Goal: Task Accomplishment & Management: Manage account settings

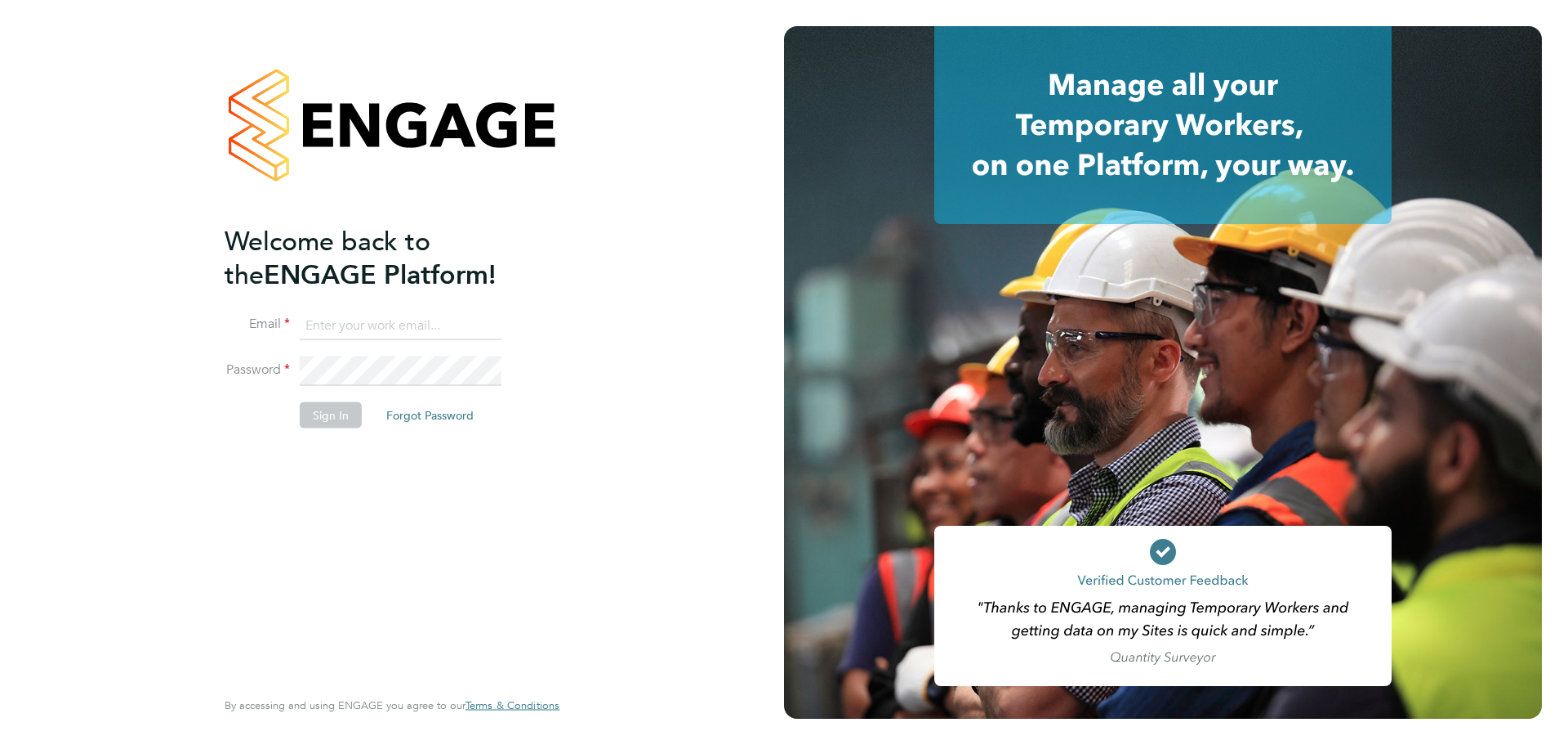
click at [358, 328] on input at bounding box center [400, 325] width 201 height 29
type input "[EMAIL_ADDRESS][DOMAIN_NAME]"
click at [326, 416] on button "Sign In" at bounding box center [331, 414] width 62 height 26
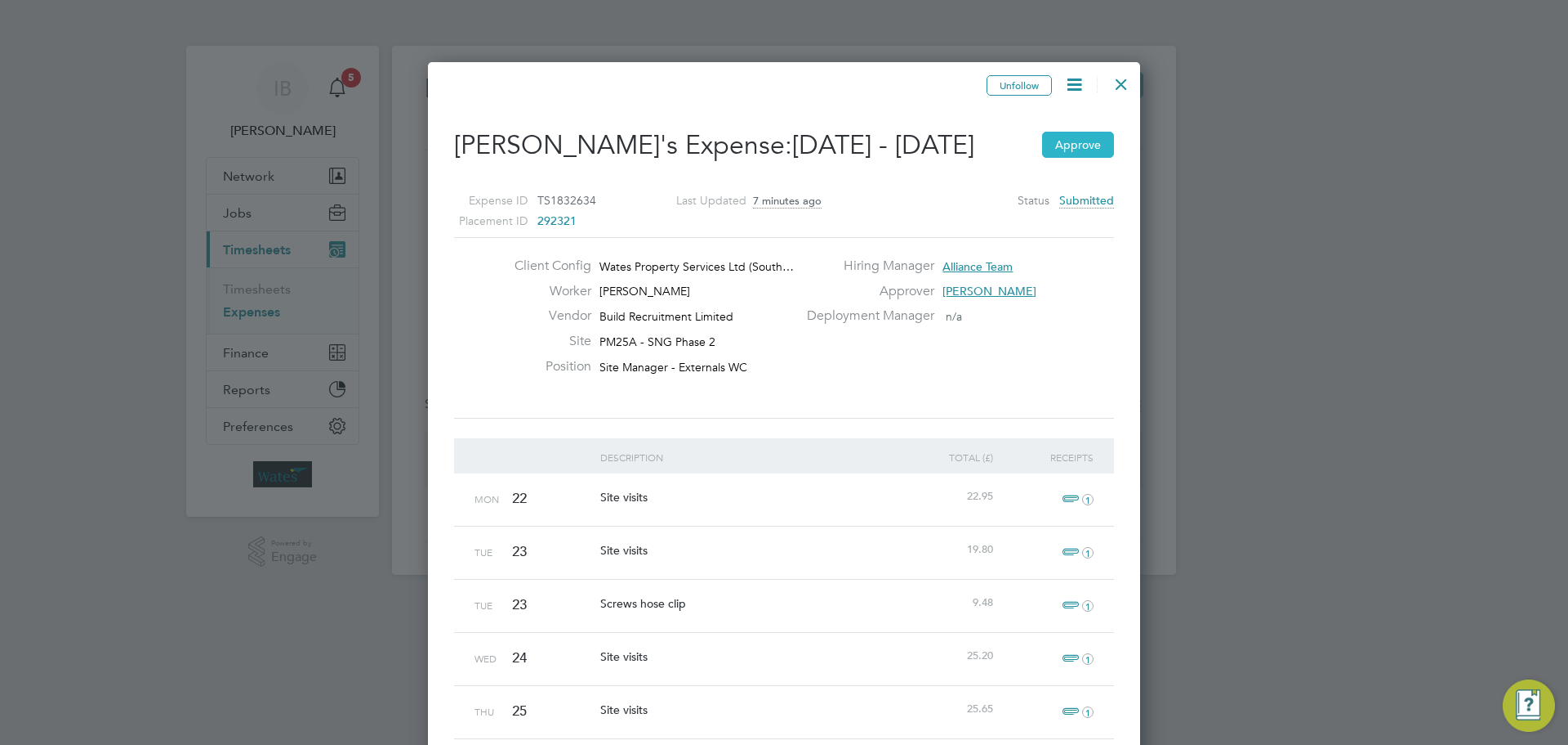
click at [1081, 158] on button "Approve" at bounding box center [1077, 144] width 72 height 26
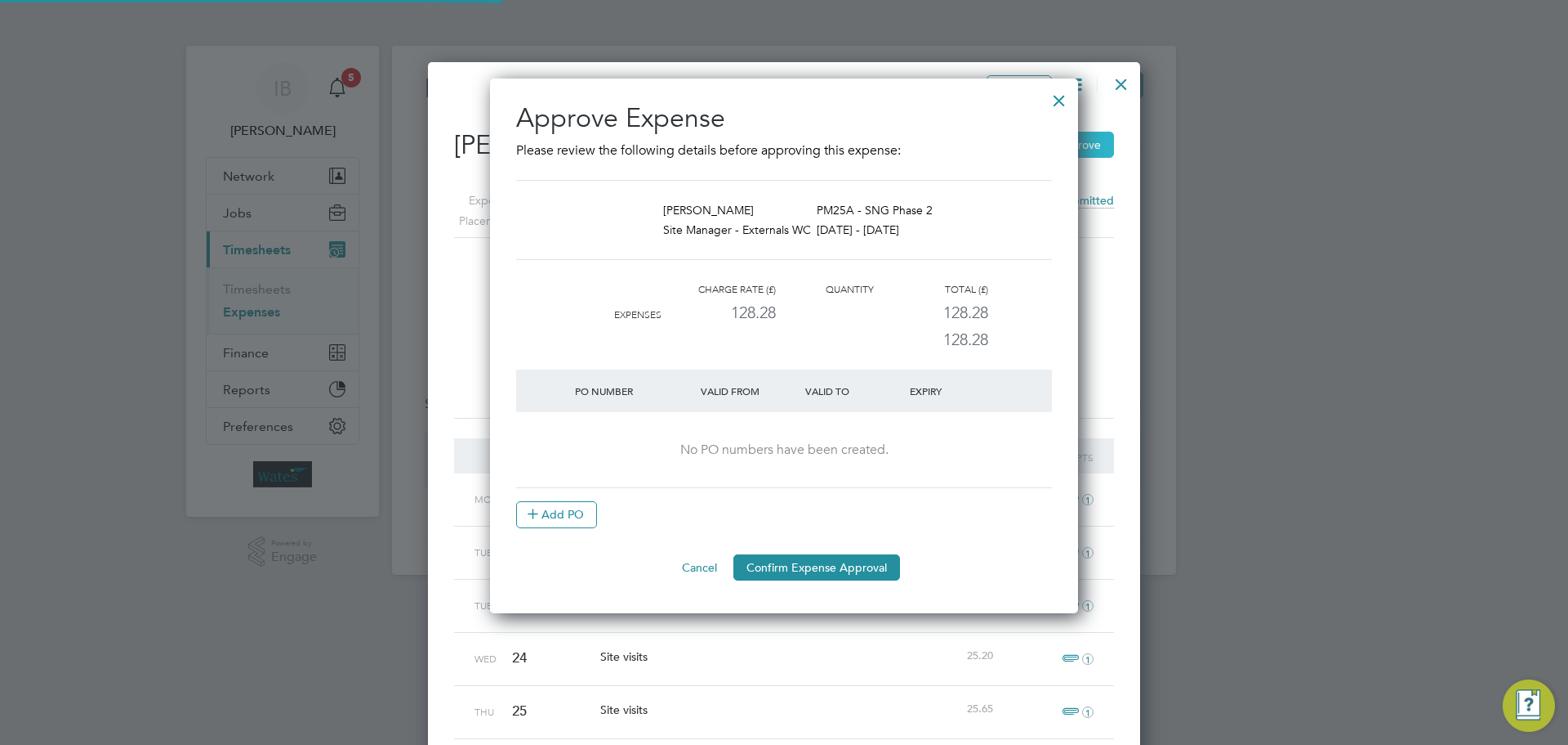
scroll to position [535, 589]
click at [792, 566] on button "Confirm Expense Approval" at bounding box center [817, 567] width 167 height 26
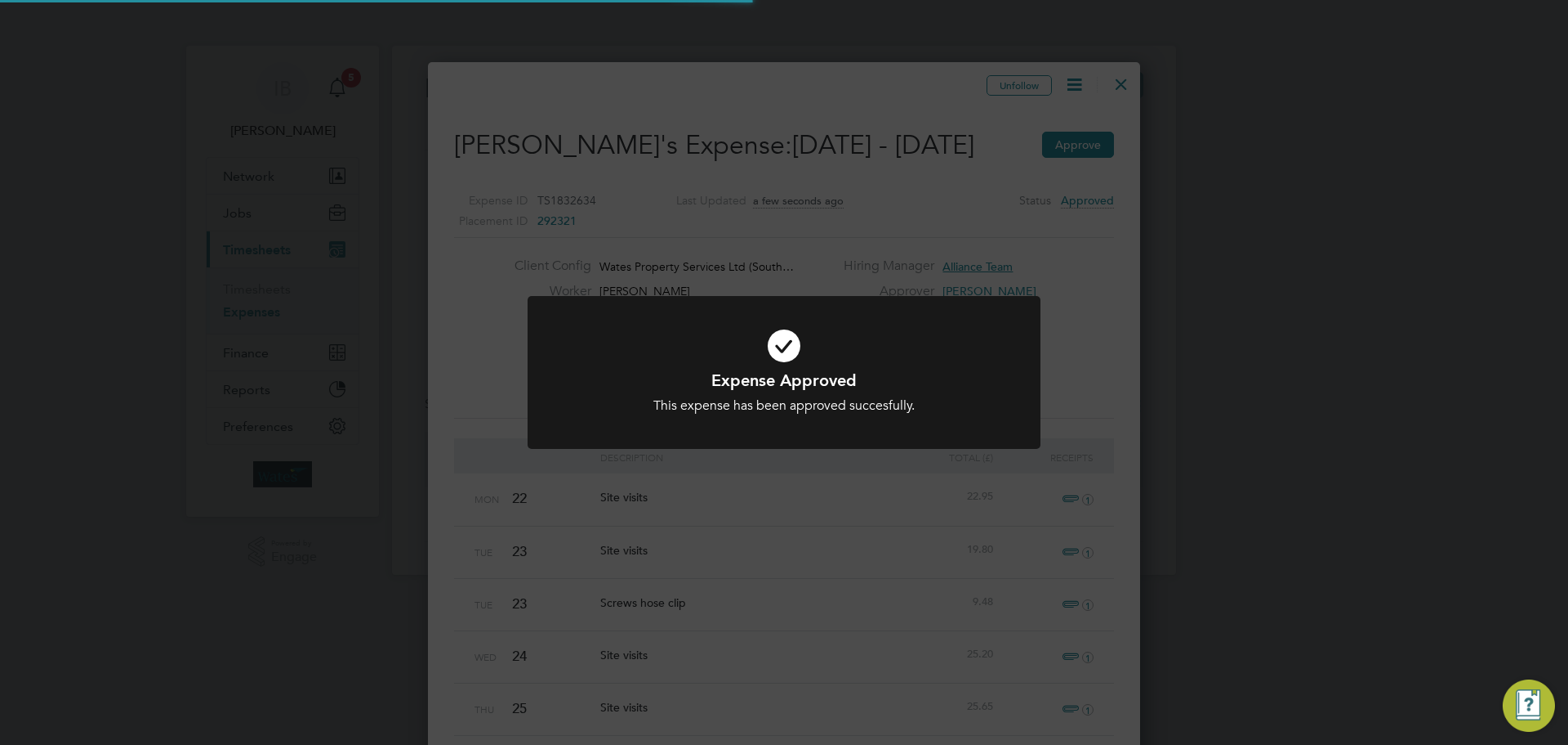
scroll to position [1553, 713]
click at [1121, 89] on div "Expense Approved This expense has been approved succesfully. Cancel Okay" at bounding box center [784, 372] width 1568 height 745
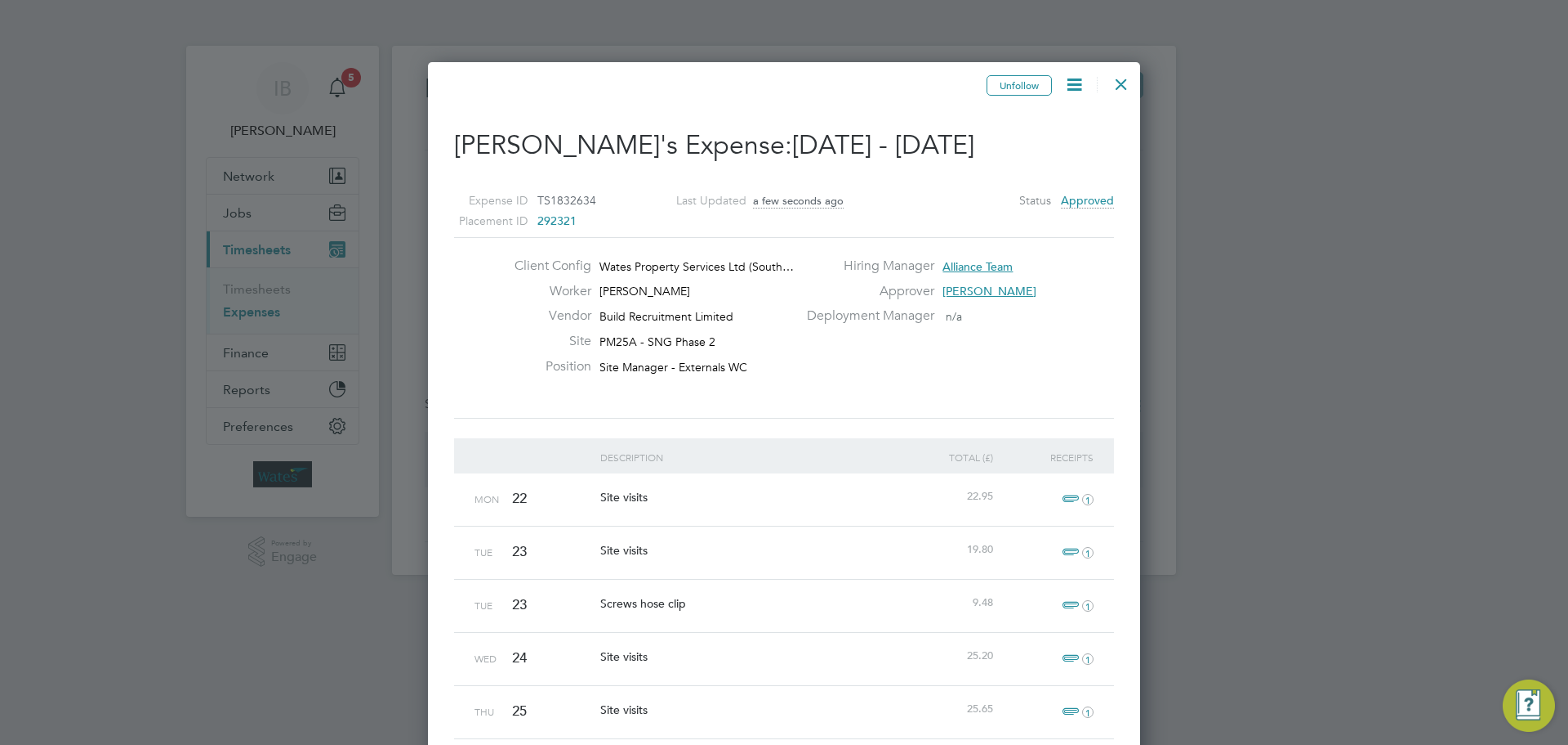
click at [1115, 84] on div at bounding box center [1121, 80] width 29 height 29
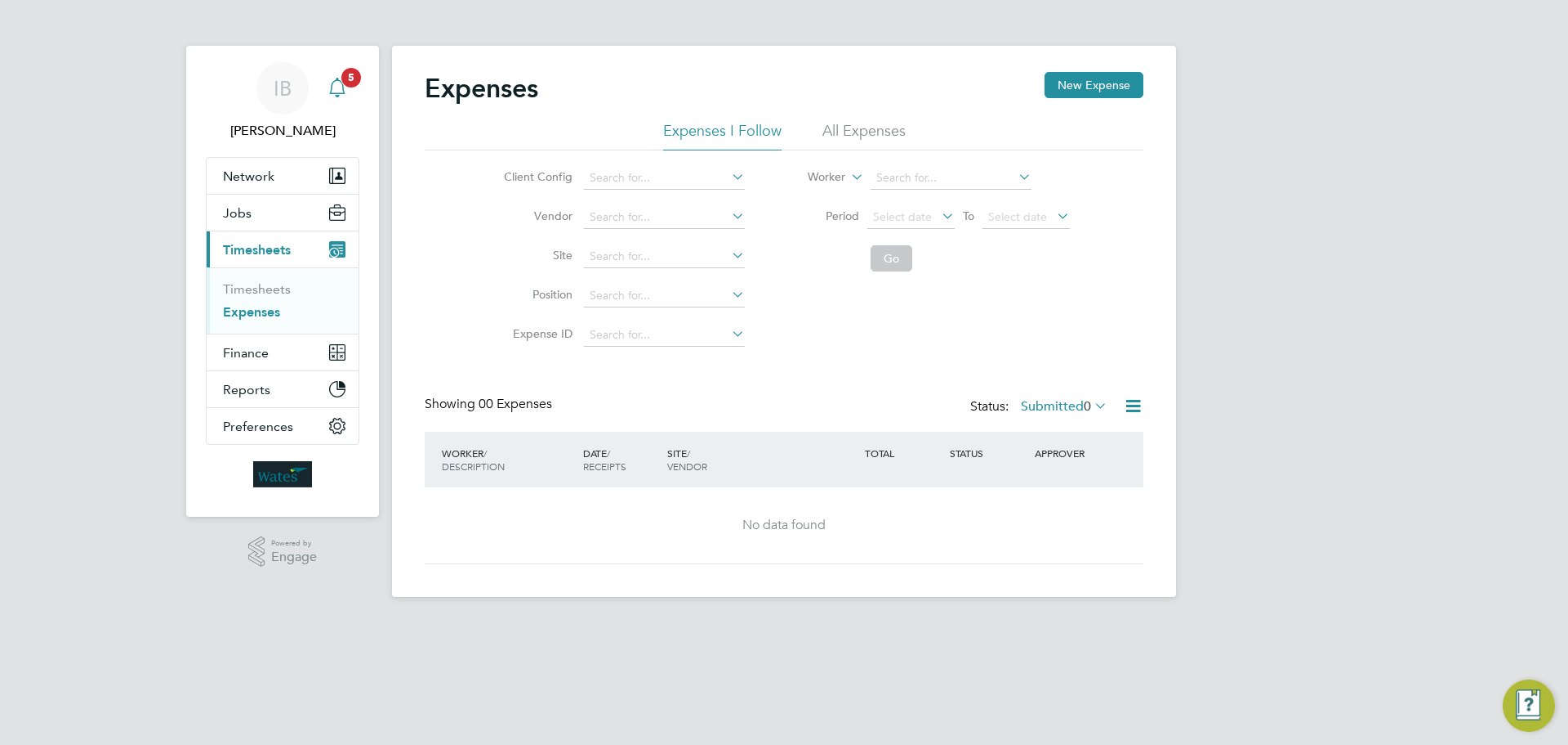
click at [349, 83] on span "5" at bounding box center [351, 77] width 20 height 20
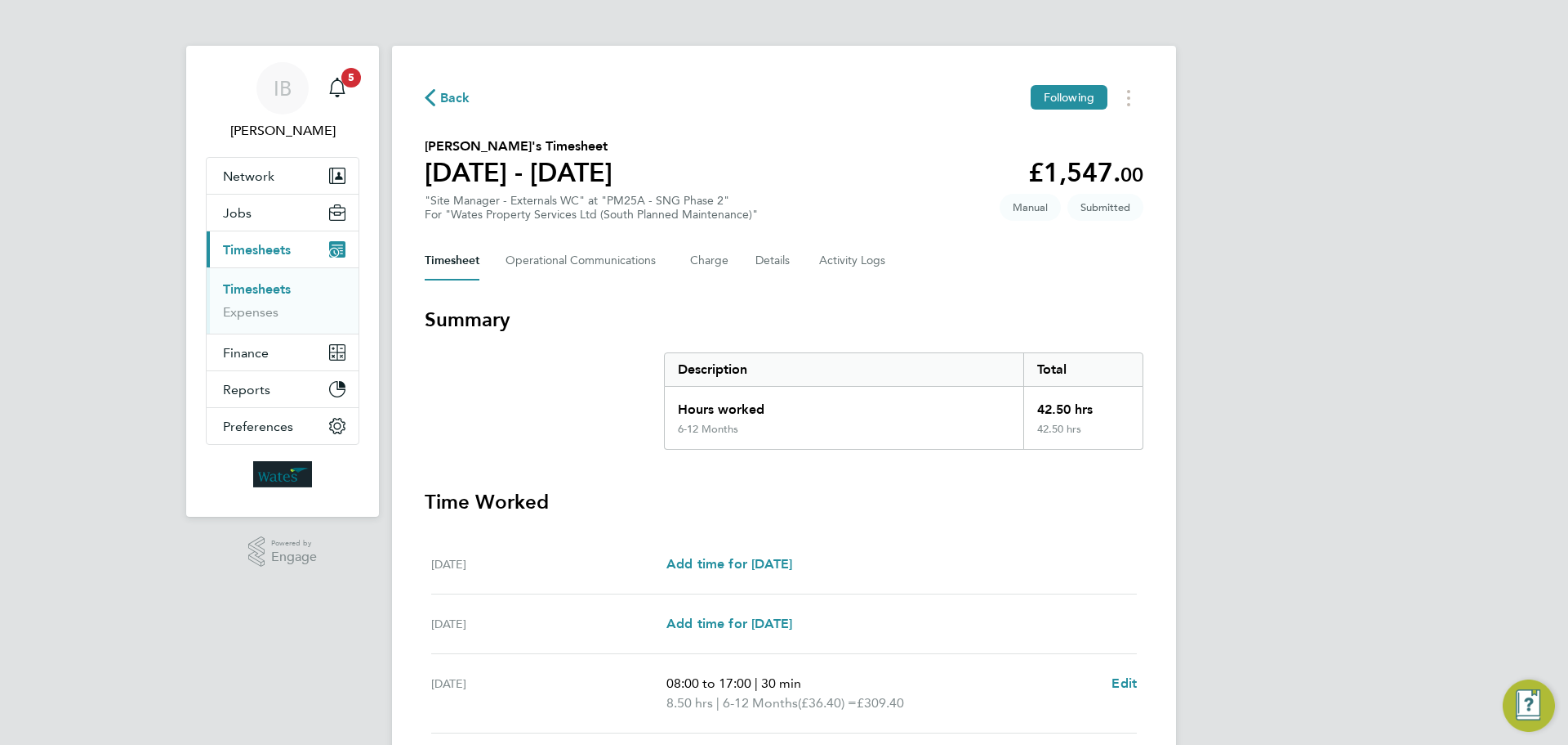
scroll to position [449, 0]
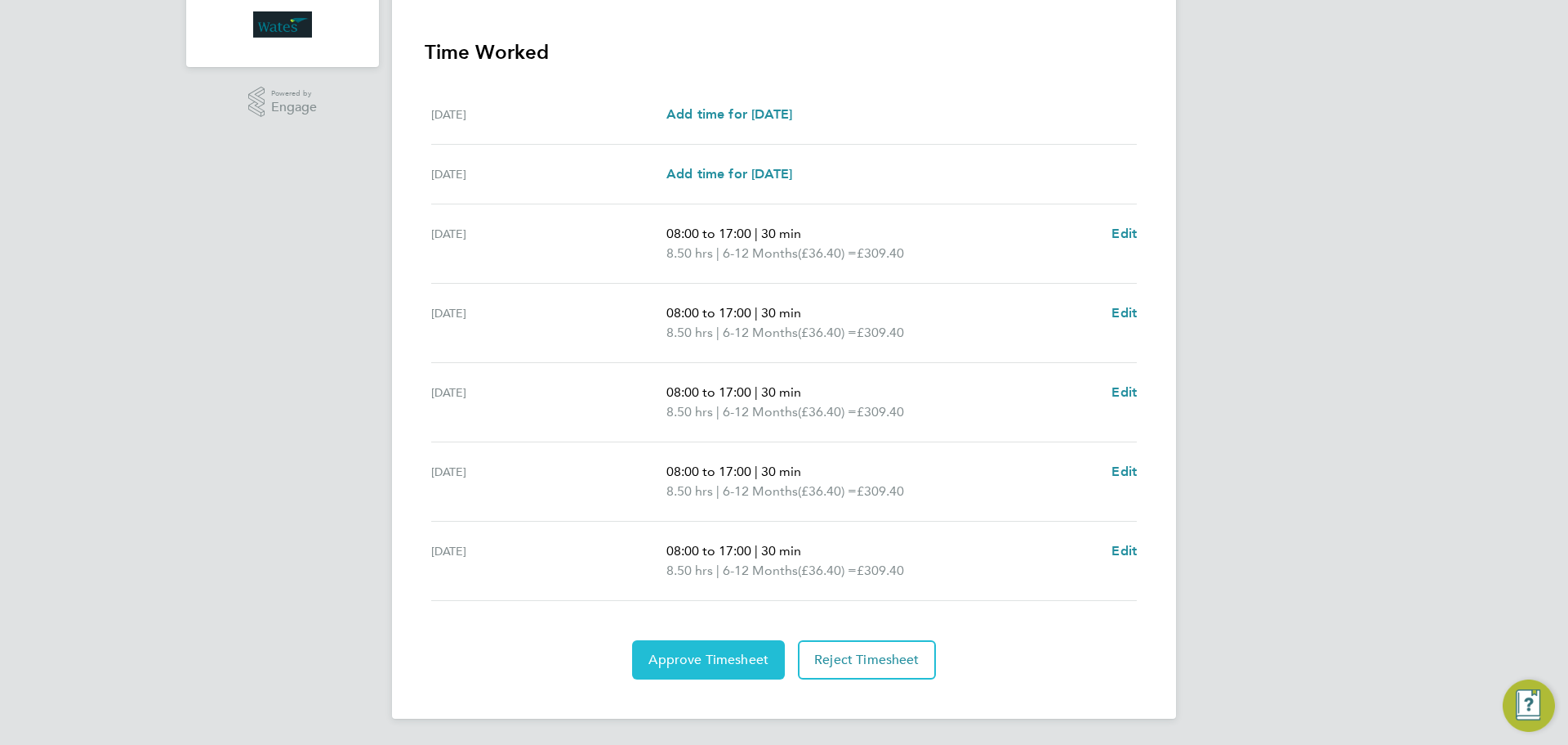
click at [725, 656] on span "Approve Timesheet" at bounding box center [708, 660] width 120 height 16
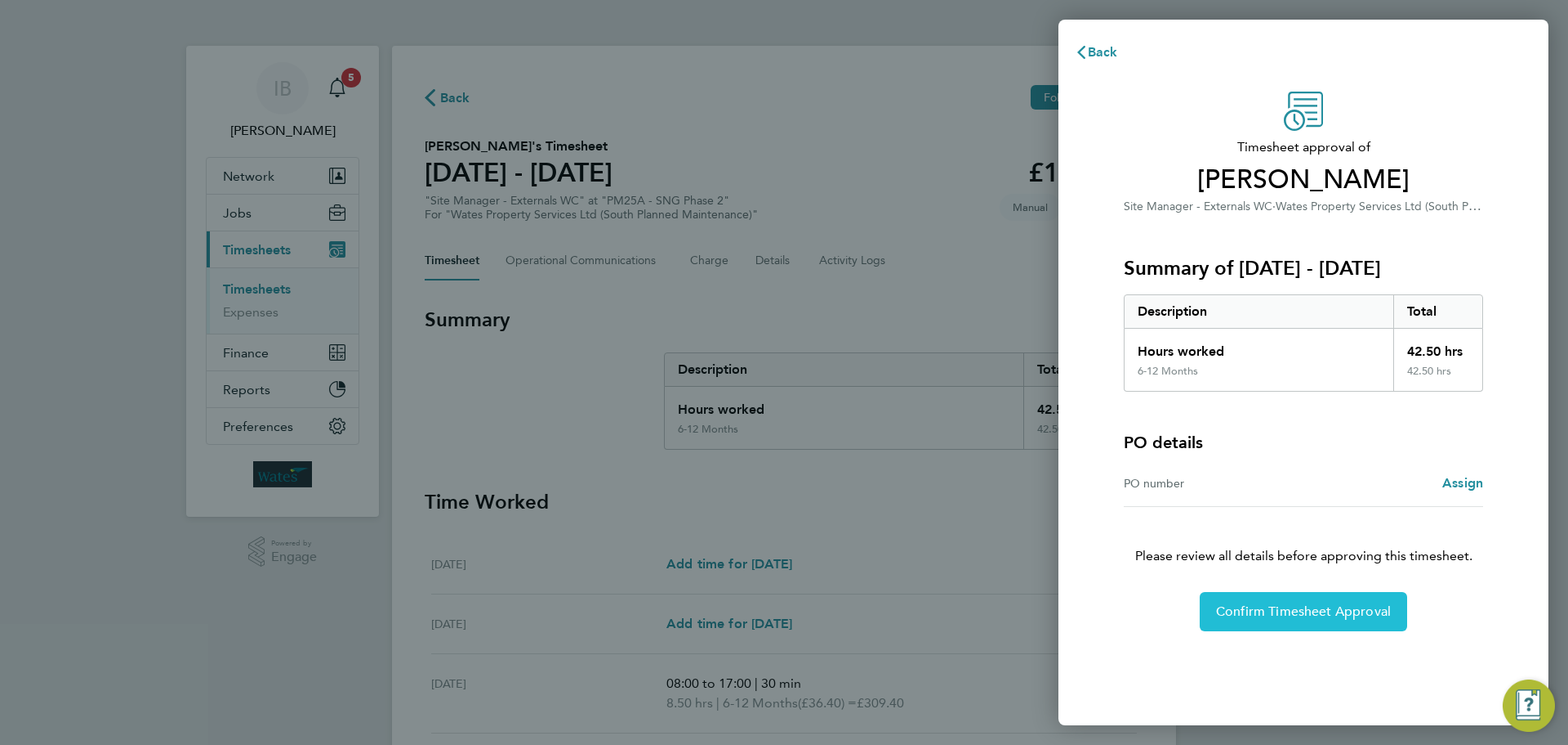
click at [1286, 614] on span "Confirm Timesheet Approval" at bounding box center [1304, 611] width 175 height 16
